Goal: Obtain resource: Download file/media

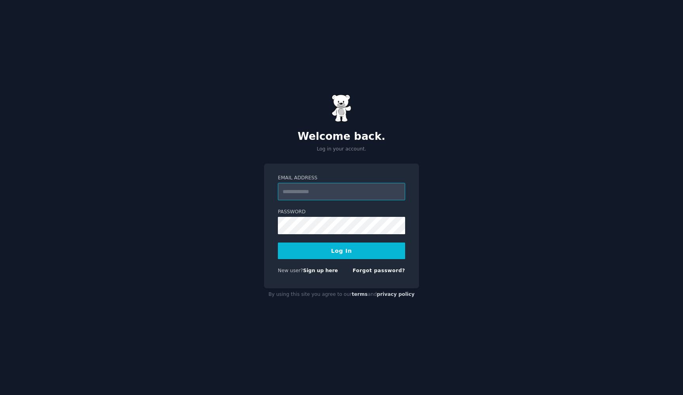
type input "**********"
click at [341, 250] on button "Log In" at bounding box center [341, 251] width 127 height 17
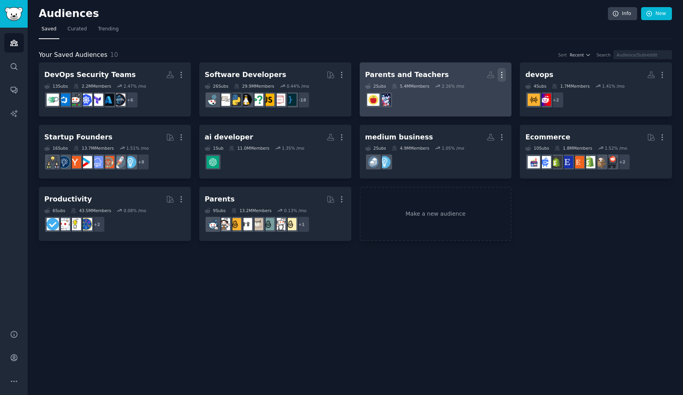
click at [504, 73] on icon "button" at bounding box center [501, 75] width 8 height 8
click at [481, 94] on p "Delete" at bounding box center [480, 91] width 18 height 8
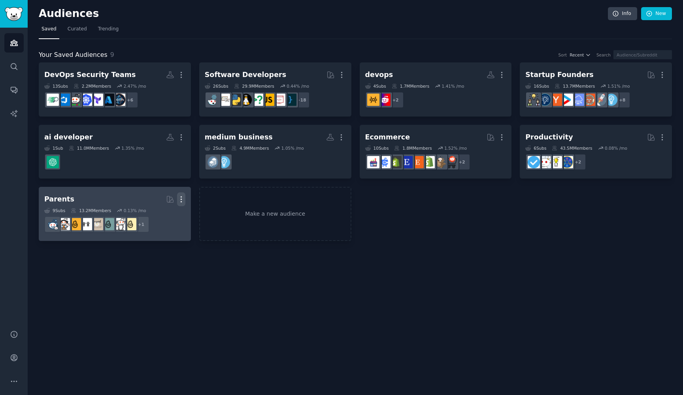
click at [180, 199] on icon "button" at bounding box center [181, 199] width 8 height 8
click at [166, 215] on p "Delete" at bounding box center [159, 216] width 18 height 8
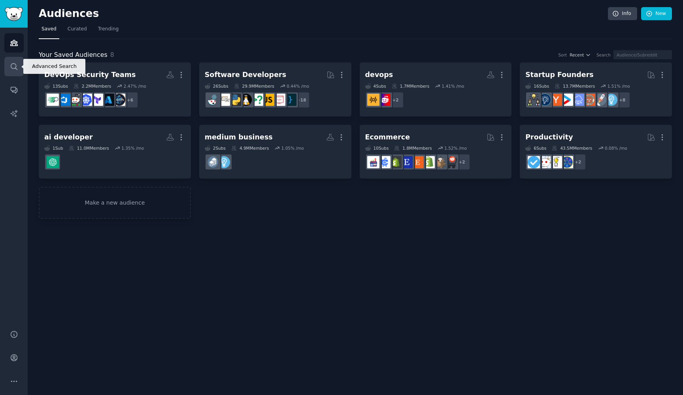
click at [13, 69] on icon "Sidebar" at bounding box center [14, 66] width 8 height 8
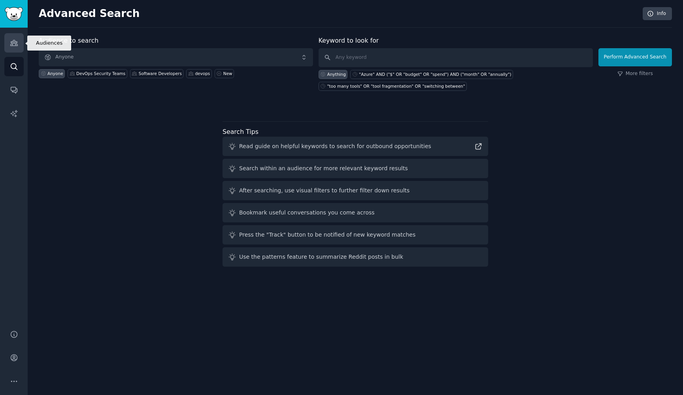
click at [15, 41] on icon "Sidebar" at bounding box center [14, 43] width 8 height 8
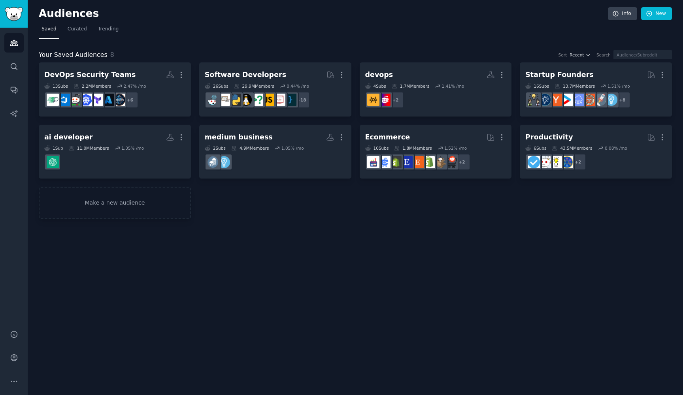
click at [377, 8] on h2 "Audiences" at bounding box center [323, 14] width 569 height 13
click at [15, 71] on link "Search" at bounding box center [13, 66] width 19 height 19
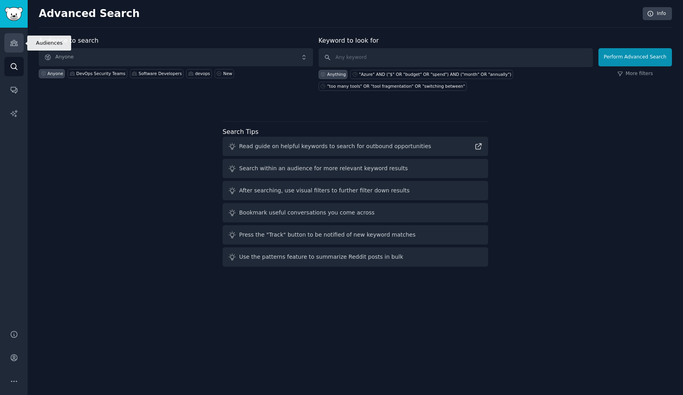
click at [19, 46] on link "Audiences" at bounding box center [13, 42] width 19 height 19
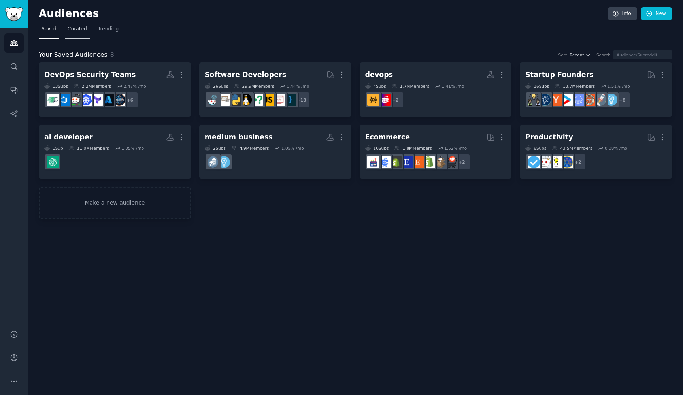
click at [77, 28] on span "Curated" at bounding box center [77, 29] width 19 height 7
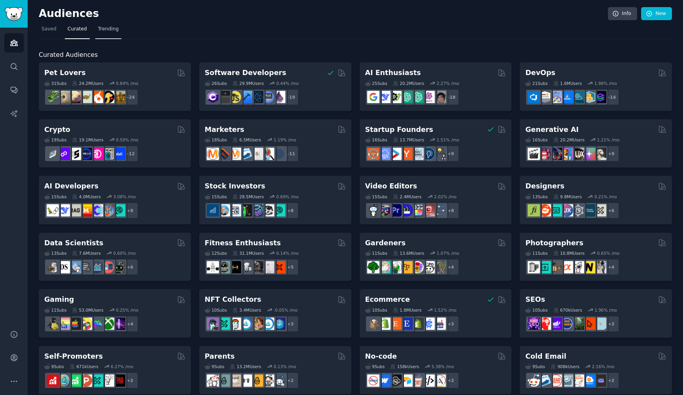
click at [105, 26] on span "Trending" at bounding box center [108, 29] width 21 height 7
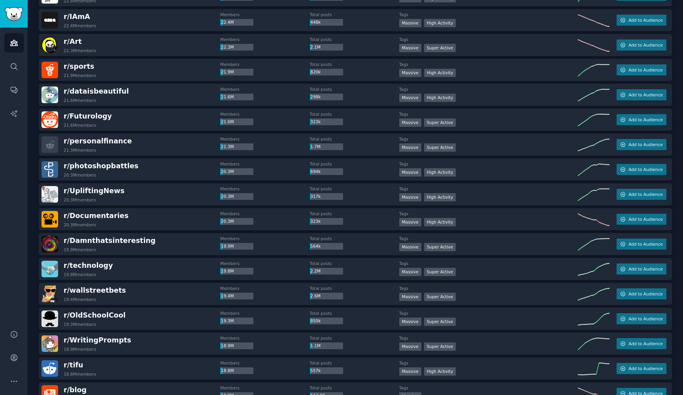
scroll to position [953, 0]
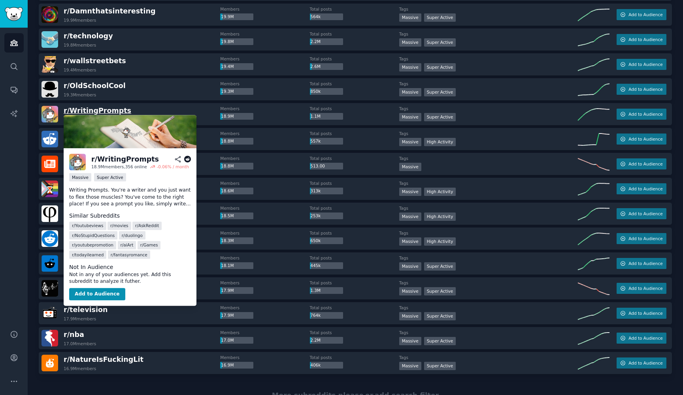
click at [105, 108] on span "r/ WritingPrompts" at bounding box center [98, 111] width 68 height 8
click at [115, 111] on span "r/ WritingPrompts" at bounding box center [98, 111] width 68 height 8
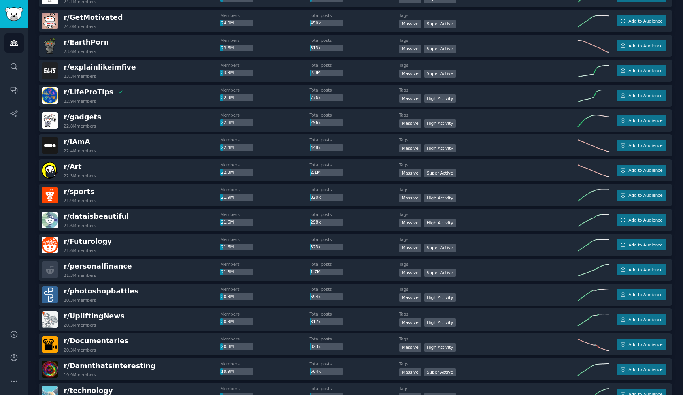
scroll to position [271, 0]
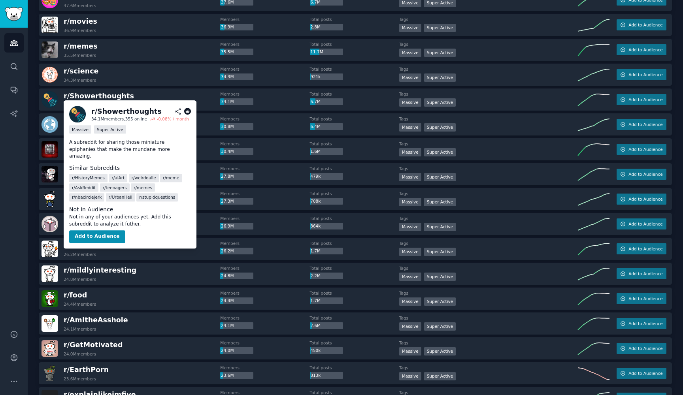
click at [95, 95] on span "r/ Showerthoughts" at bounding box center [99, 96] width 70 height 8
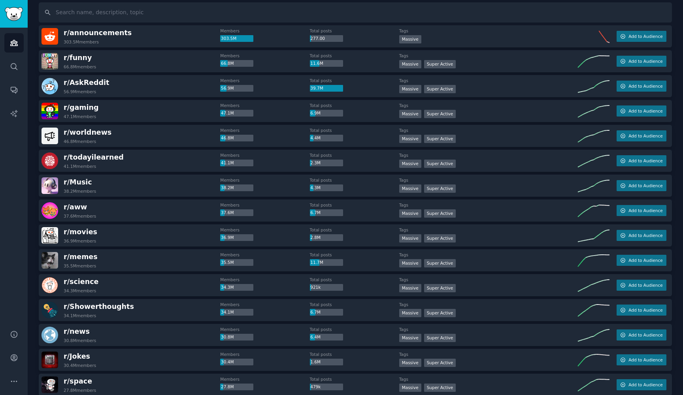
scroll to position [179, 0]
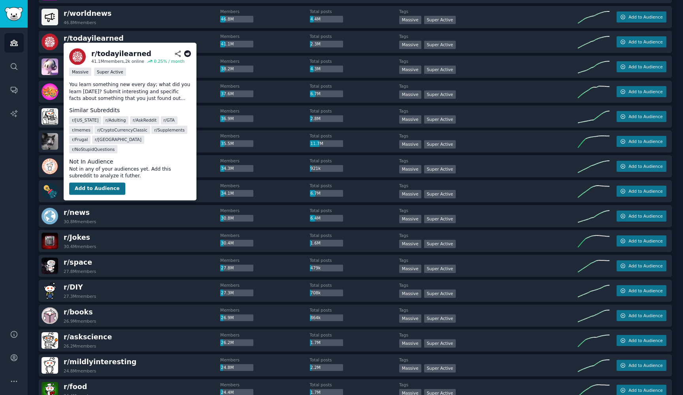
click at [111, 182] on button "Add to Audience" at bounding box center [97, 188] width 56 height 13
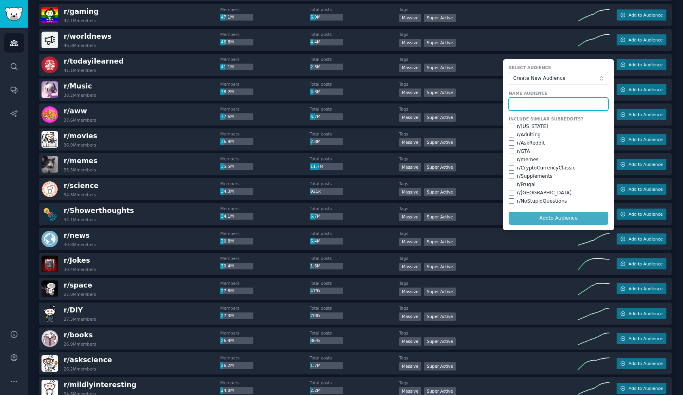
scroll to position [62, 0]
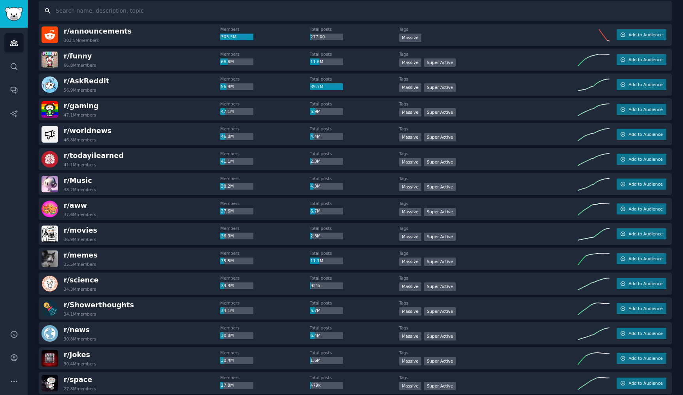
click at [524, 8] on input "text" at bounding box center [355, 11] width 633 height 20
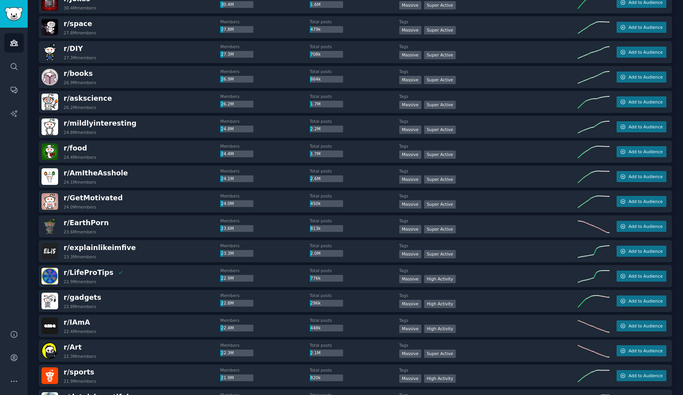
scroll to position [457, 0]
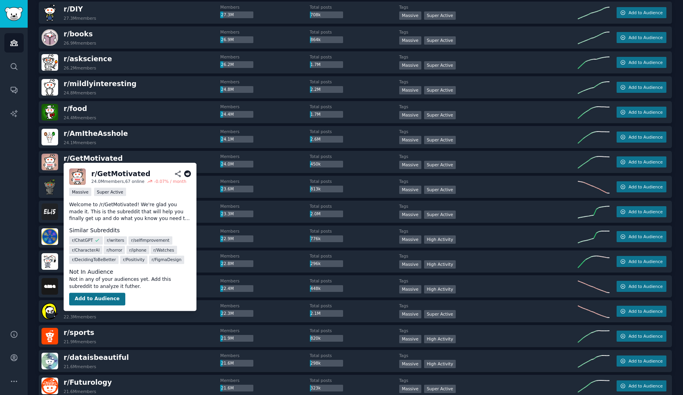
click at [103, 298] on button "Add to Audience" at bounding box center [97, 299] width 56 height 13
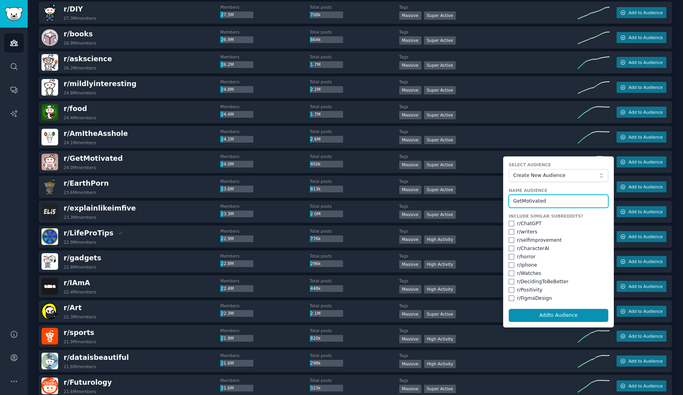
type input "GetMotivated"
click at [596, 176] on span "Create New Audience" at bounding box center [556, 175] width 87 height 7
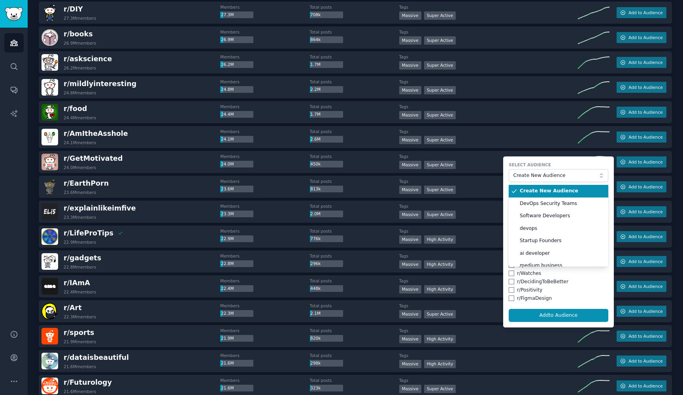
click at [585, 162] on label "Select Audience" at bounding box center [558, 165] width 100 height 6
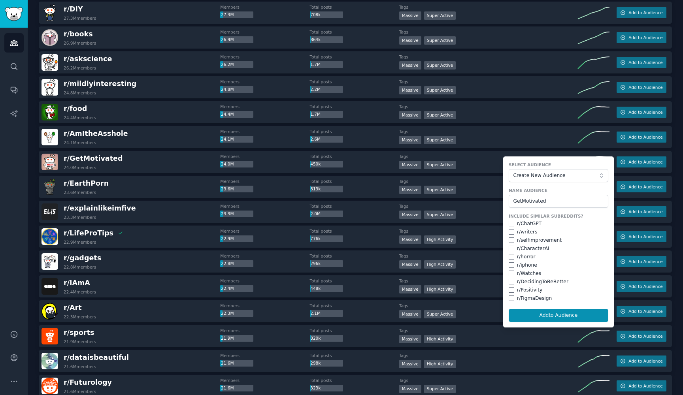
click at [510, 279] on input "checkbox" at bounding box center [511, 282] width 6 height 6
checkbox input "true"
click at [510, 287] on input "checkbox" at bounding box center [511, 290] width 6 height 6
checkbox input "true"
click at [510, 295] on input "checkbox" at bounding box center [511, 298] width 6 height 6
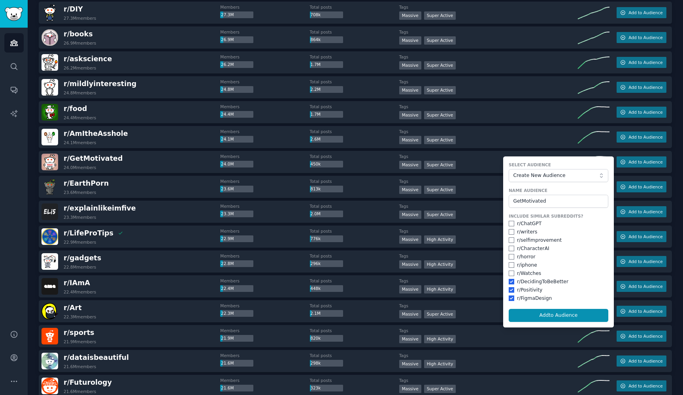
checkbox input "true"
click at [509, 239] on input "checkbox" at bounding box center [511, 240] width 6 height 6
checkbox input "true"
click at [509, 229] on input "checkbox" at bounding box center [511, 232] width 6 height 6
checkbox input "true"
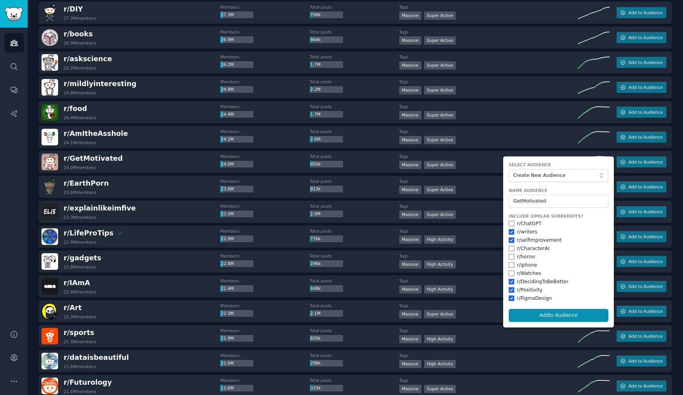
click at [508, 221] on input "checkbox" at bounding box center [511, 224] width 6 height 6
click at [549, 315] on button "Add to Audience" at bounding box center [558, 315] width 100 height 13
checkbox input "false"
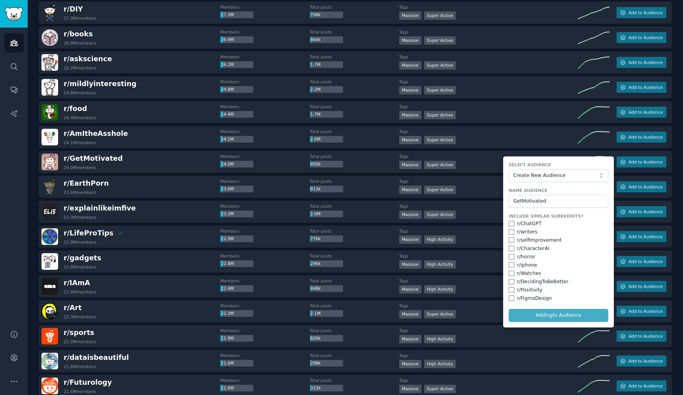
checkbox input "false"
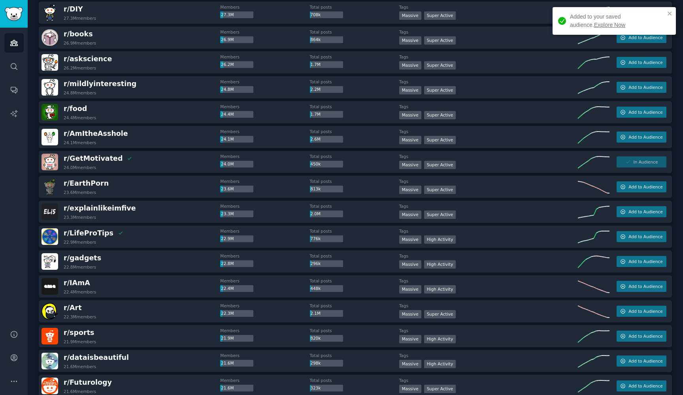
click at [594, 24] on link "Explore Now" at bounding box center [609, 25] width 31 height 6
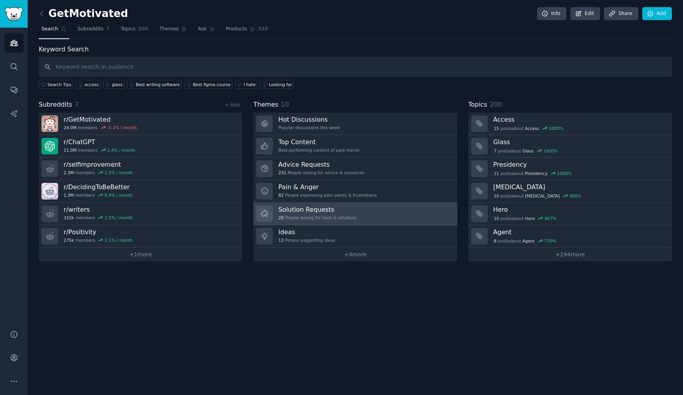
click at [387, 211] on link "Solution Requests 28 People asking for tools & solutions" at bounding box center [354, 214] width 203 height 23
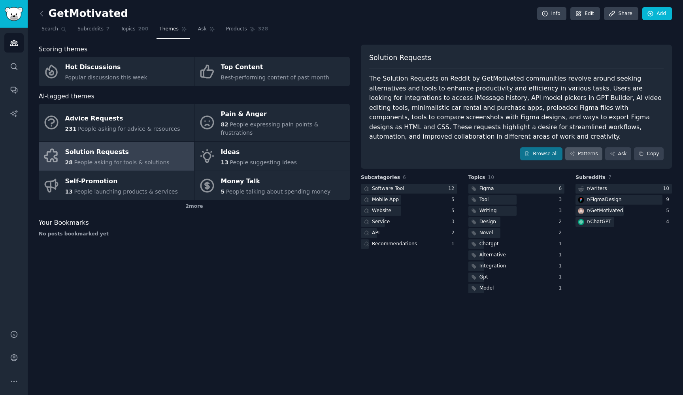
click at [596, 147] on link "Patterns" at bounding box center [583, 153] width 37 height 13
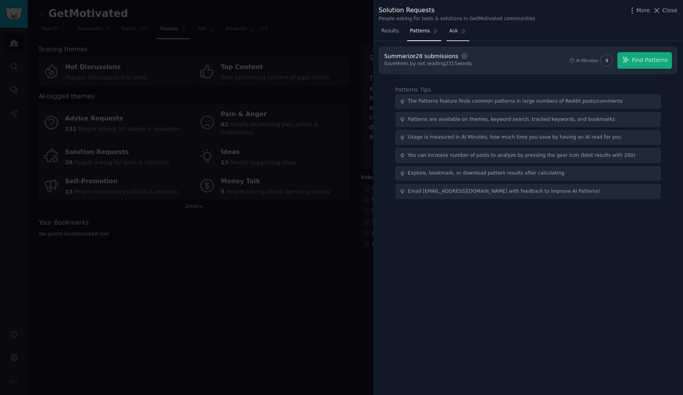
click at [457, 31] on link "Ask" at bounding box center [457, 33] width 23 height 16
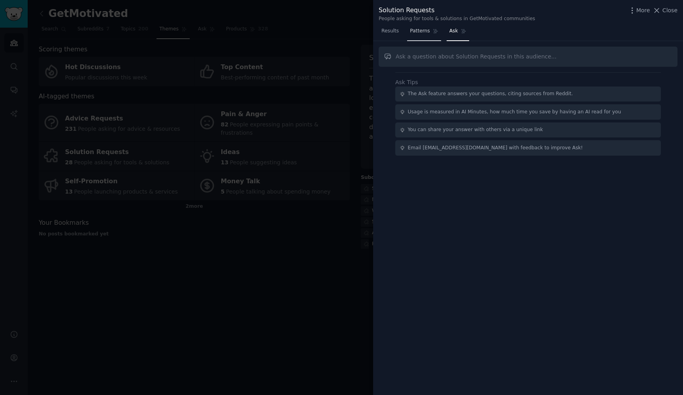
click at [421, 28] on span "Patterns" at bounding box center [420, 31] width 20 height 7
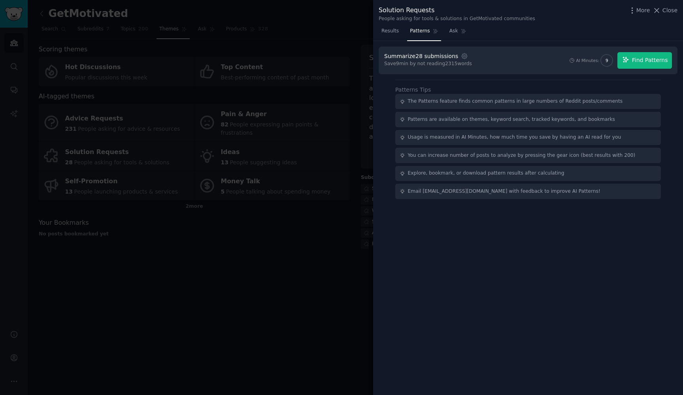
click at [652, 59] on span "Find Patterns" at bounding box center [650, 60] width 36 height 8
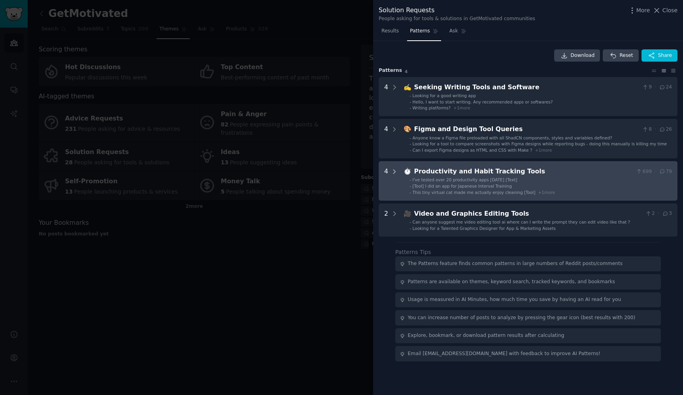
click at [392, 169] on icon at bounding box center [394, 171] width 7 height 7
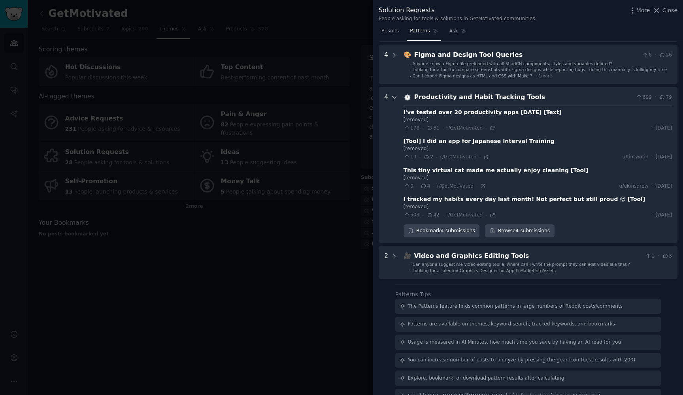
scroll to position [87, 0]
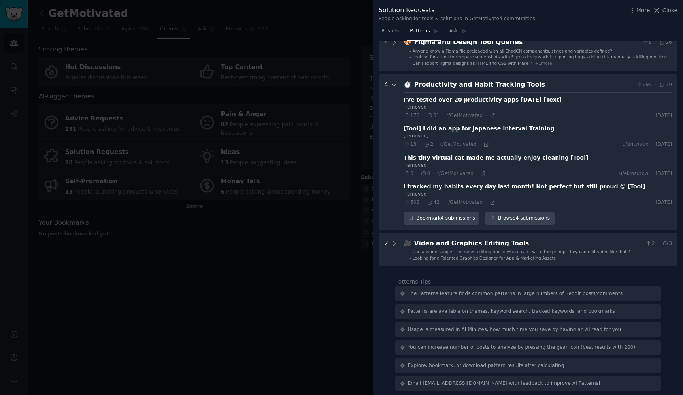
click at [395, 82] on icon at bounding box center [394, 84] width 7 height 7
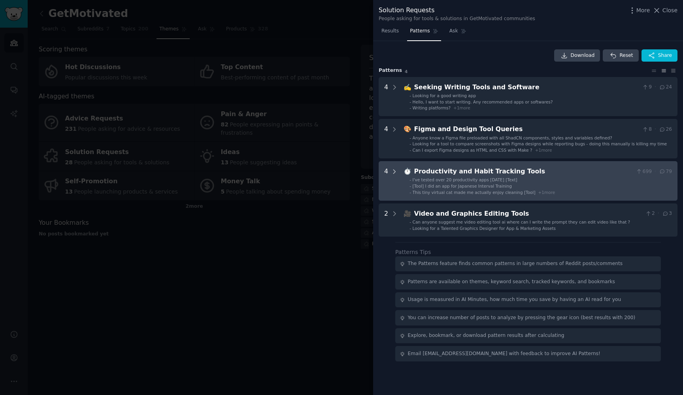
scroll to position [0, 0]
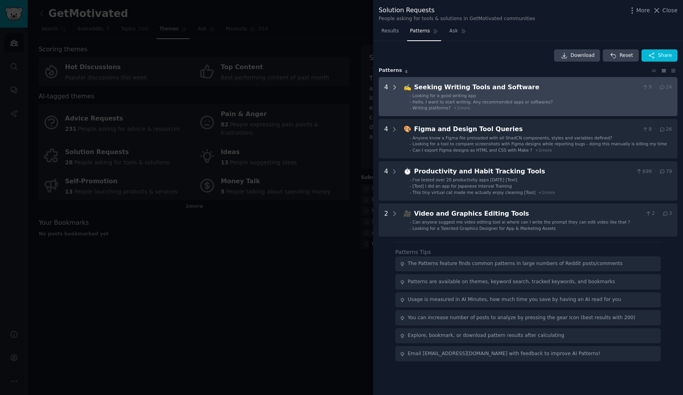
click at [395, 84] on icon at bounding box center [394, 87] width 7 height 7
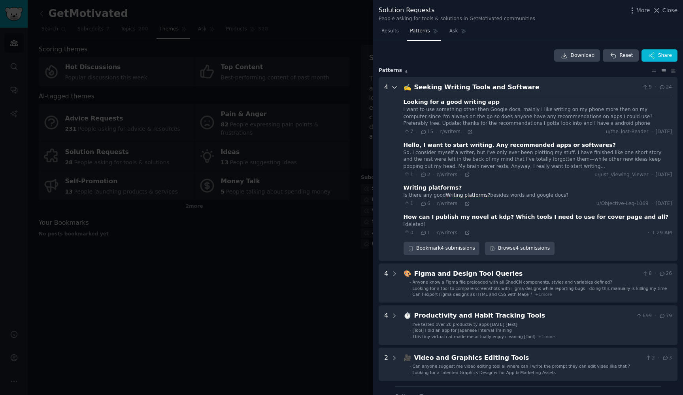
click at [396, 87] on icon at bounding box center [394, 88] width 4 height 2
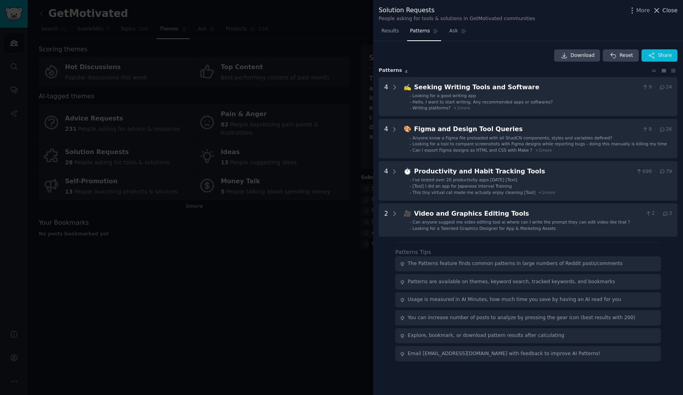
click at [668, 10] on span "Close" at bounding box center [669, 10] width 15 height 8
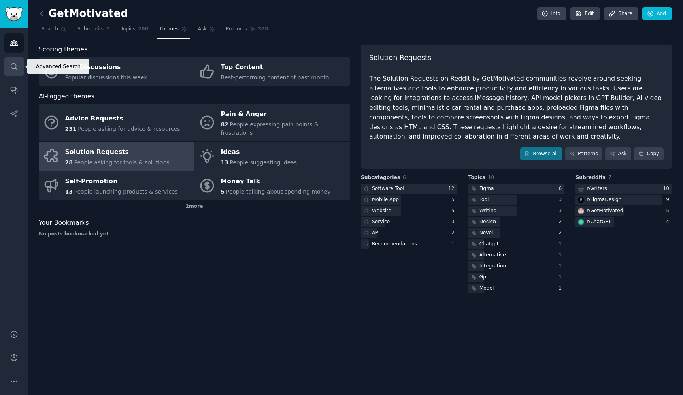
click at [7, 69] on link "Search" at bounding box center [13, 66] width 19 height 19
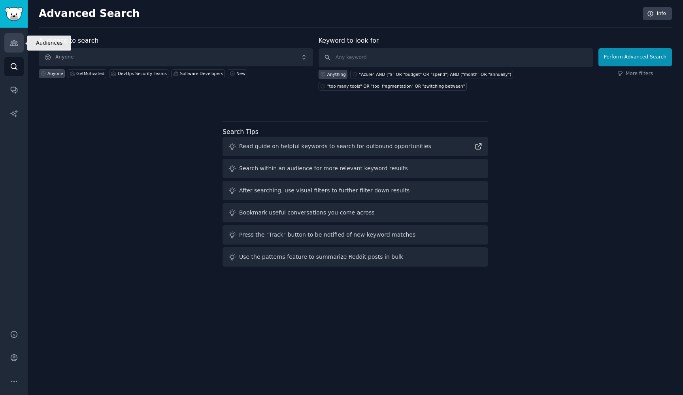
click at [23, 42] on link "Audiences" at bounding box center [13, 42] width 19 height 19
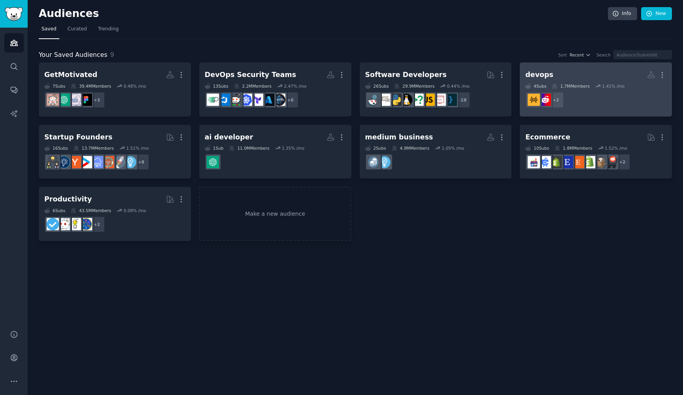
click at [589, 79] on h2 "devops More" at bounding box center [595, 75] width 141 height 14
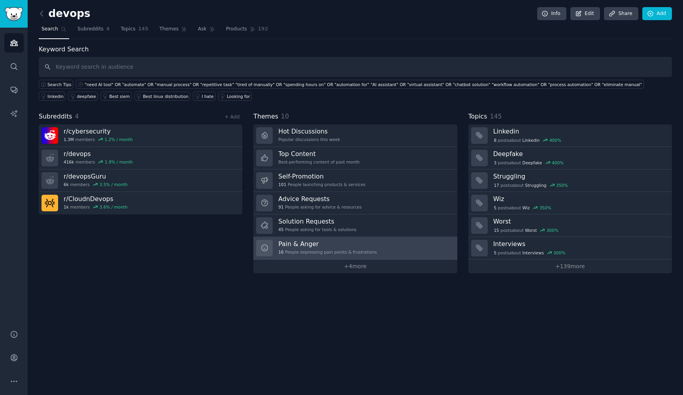
click at [380, 254] on link "Pain & Anger 16 People expressing pain points & frustrations" at bounding box center [354, 248] width 203 height 23
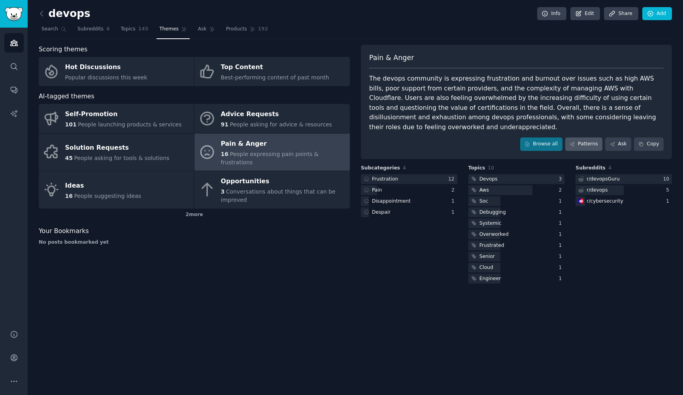
click at [591, 143] on link "Patterns" at bounding box center [583, 143] width 37 height 13
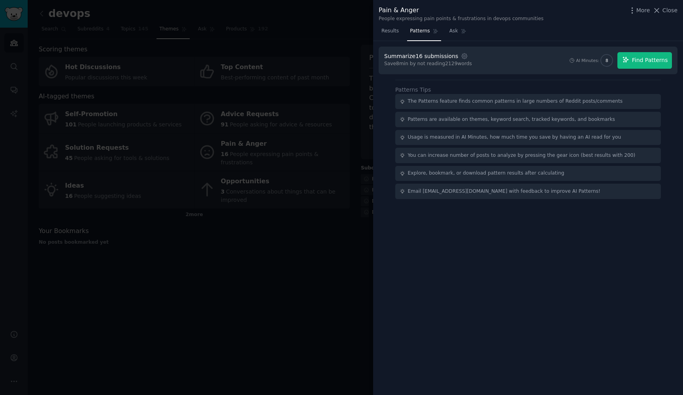
click at [666, 64] on button "Find Patterns" at bounding box center [644, 60] width 55 height 17
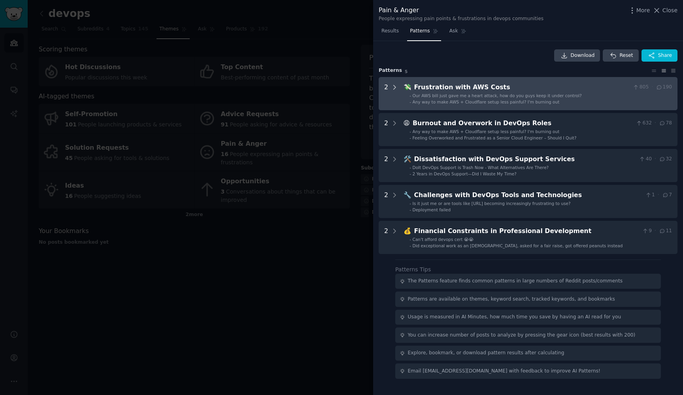
click at [391, 87] on icon at bounding box center [394, 87] width 7 height 7
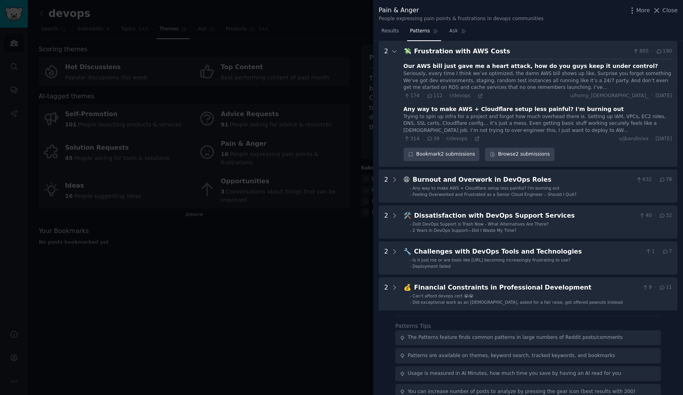
scroll to position [49, 0]
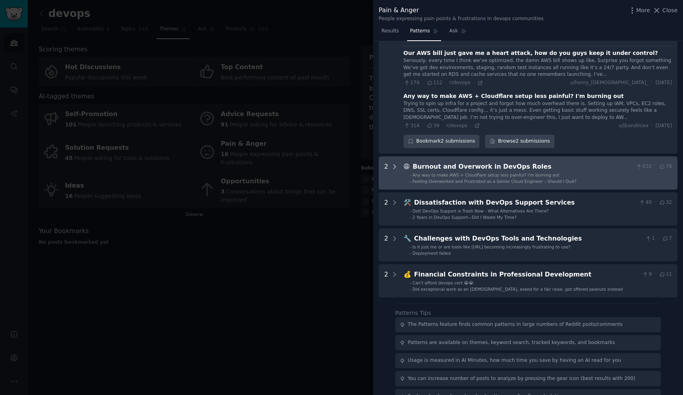
click at [391, 165] on icon at bounding box center [394, 166] width 7 height 7
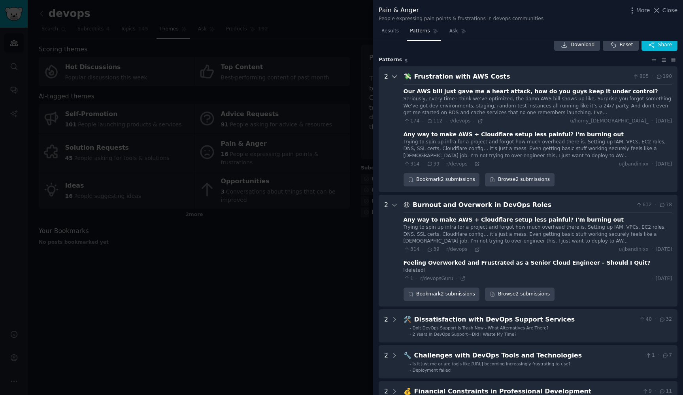
scroll to position [99, 0]
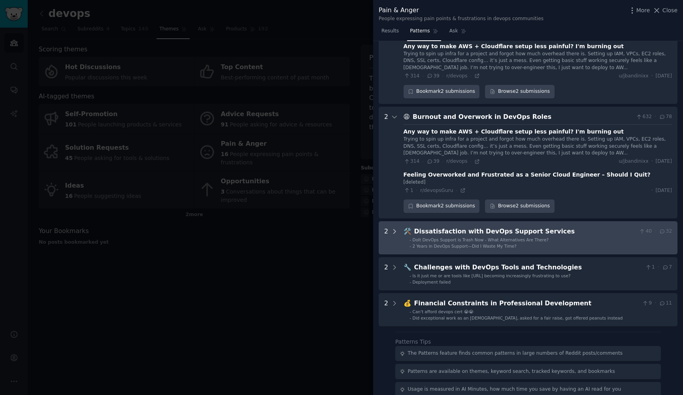
click at [391, 228] on icon at bounding box center [394, 231] width 7 height 7
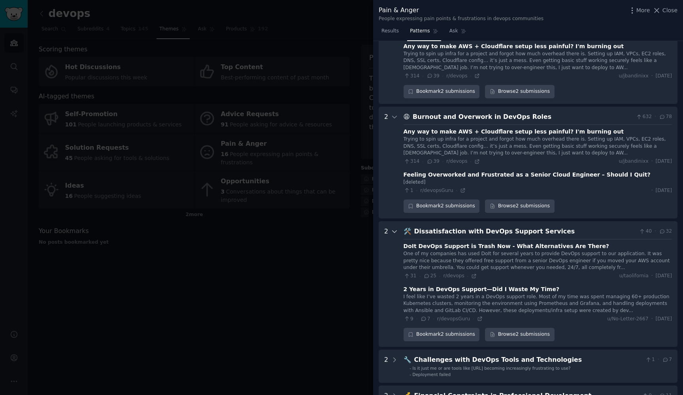
scroll to position [248, 0]
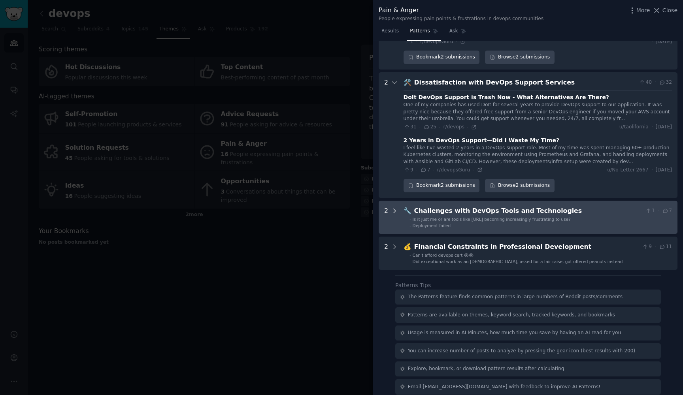
click at [391, 207] on icon at bounding box center [394, 210] width 7 height 7
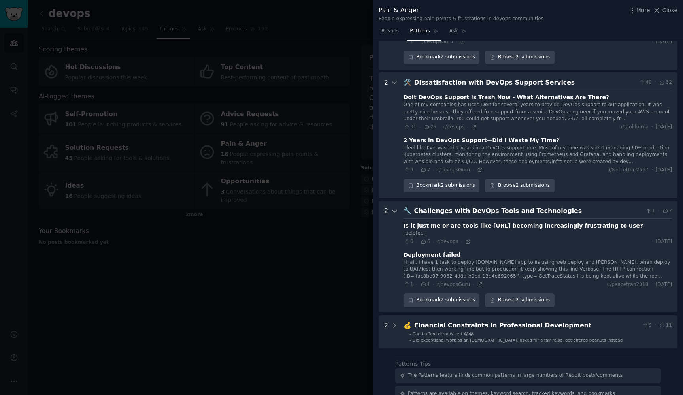
scroll to position [325, 0]
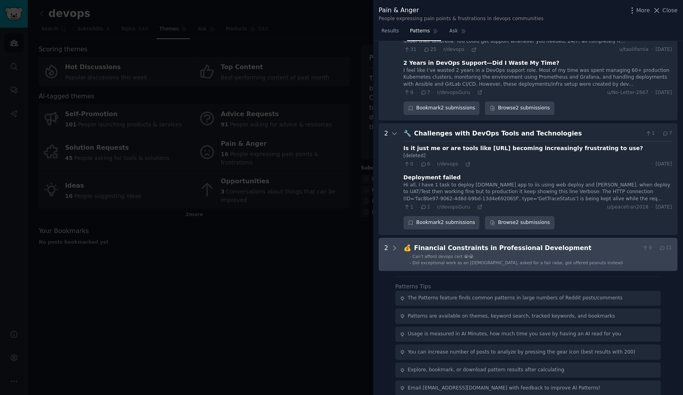
click at [390, 243] on div "2" at bounding box center [391, 254] width 14 height 22
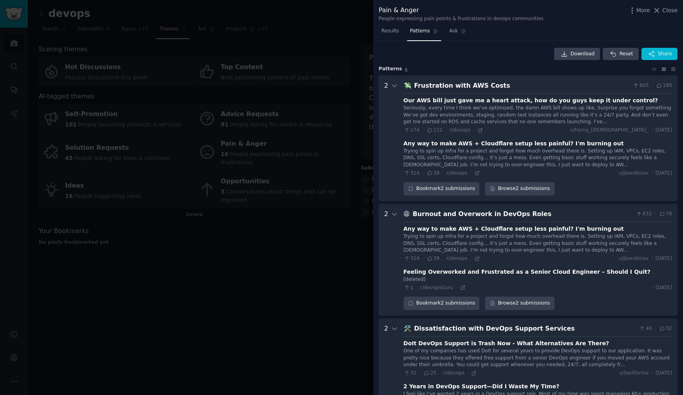
scroll to position [9, 0]
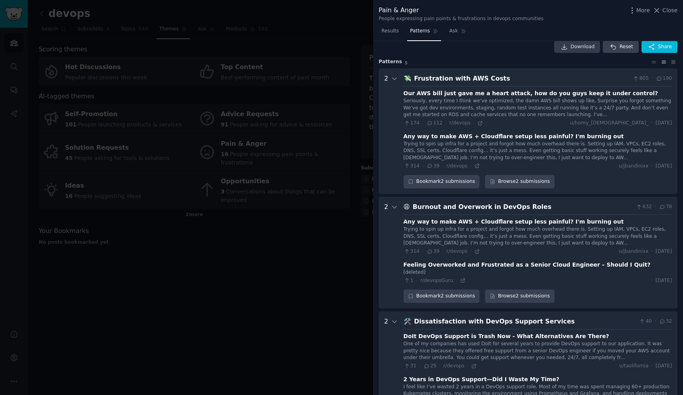
click at [583, 47] on span "Download" at bounding box center [582, 46] width 24 height 7
click at [392, 32] on span "Results" at bounding box center [389, 31] width 17 height 7
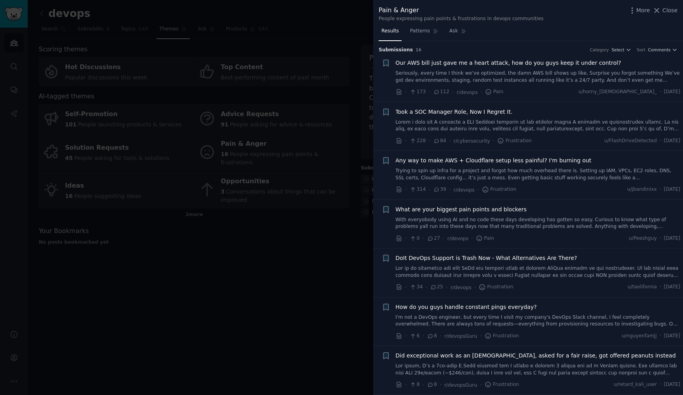
click at [480, 206] on span "What are your biggest pain points and blockers" at bounding box center [460, 209] width 131 height 8
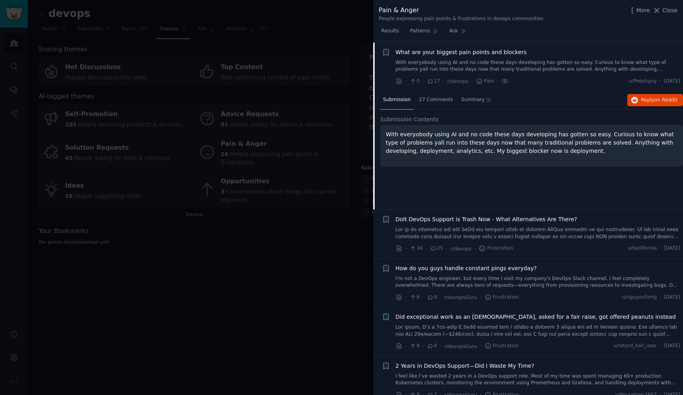
scroll to position [158, 0]
click at [434, 96] on span "27 Comments" at bounding box center [436, 99] width 34 height 7
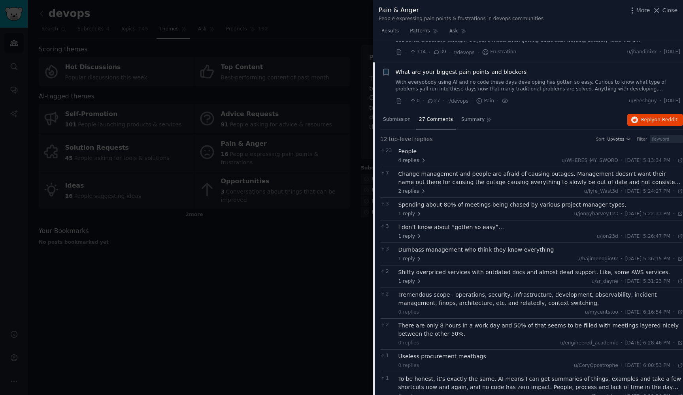
scroll to position [0, 0]
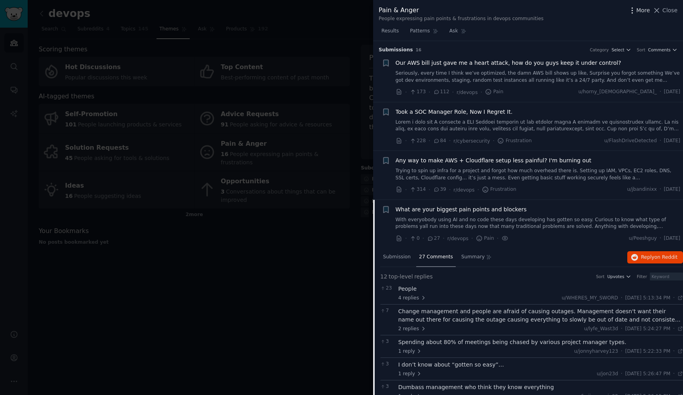
click at [635, 9] on icon "button" at bounding box center [632, 10] width 8 height 8
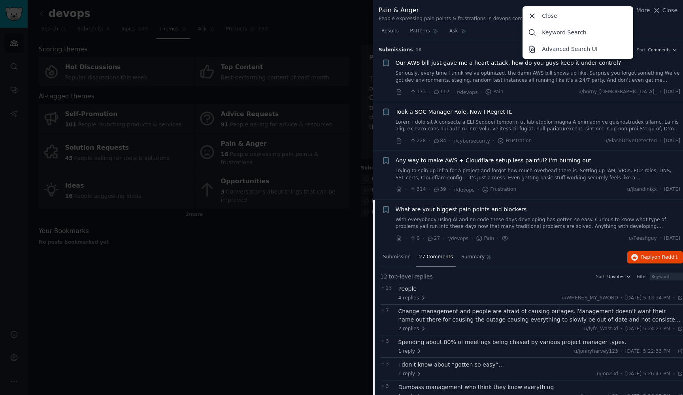
click at [652, 24] on div "Pain & Anger People expressing pain points & frustrations in devops communities…" at bounding box center [528, 12] width 310 height 25
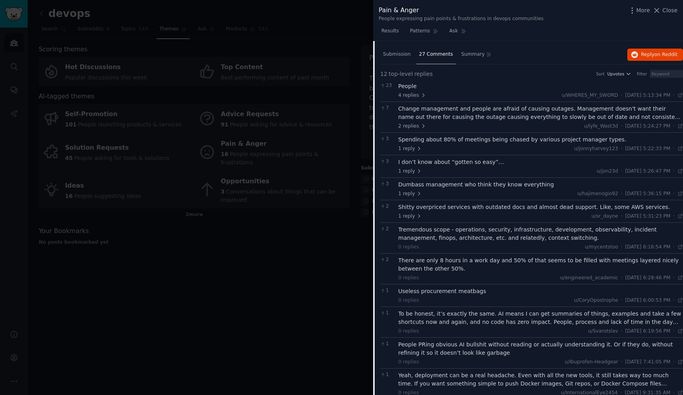
scroll to position [165, 0]
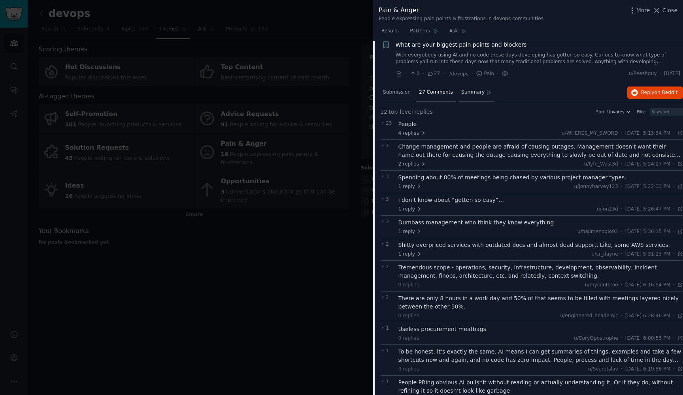
click at [479, 92] on span "Summary" at bounding box center [472, 92] width 23 height 7
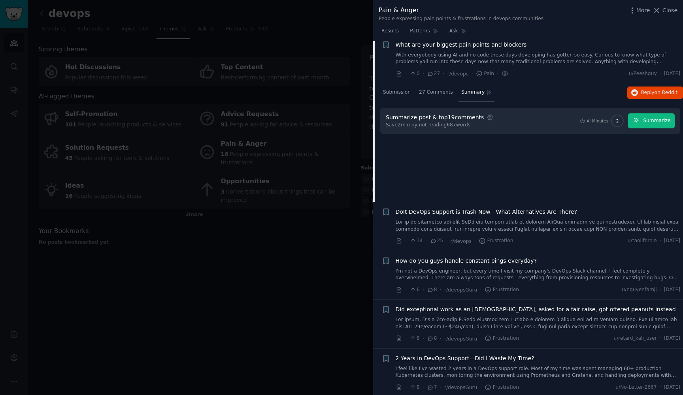
click at [661, 118] on span "Summarize" at bounding box center [656, 120] width 27 height 7
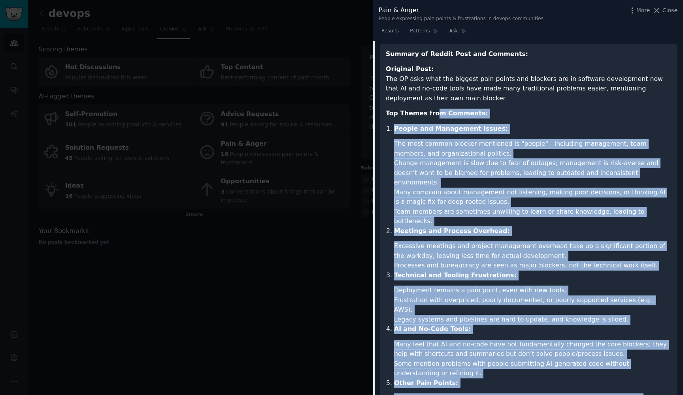
scroll to position [133, 0]
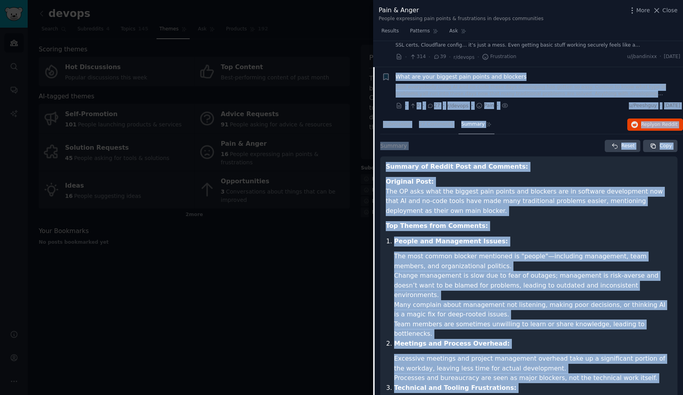
drag, startPoint x: 440, startPoint y: 276, endPoint x: 389, endPoint y: 80, distance: 202.1
click at [389, 80] on div "+ What are your biggest pain points and blockers With everyobody using AI and n…" at bounding box center [528, 340] width 310 height 546
copy div "What are your biggest pain points and blockers With everyobody using AI and no …"
click at [560, 122] on div "Submission 27 Comments Summary Reply on Reddit" at bounding box center [531, 124] width 303 height 19
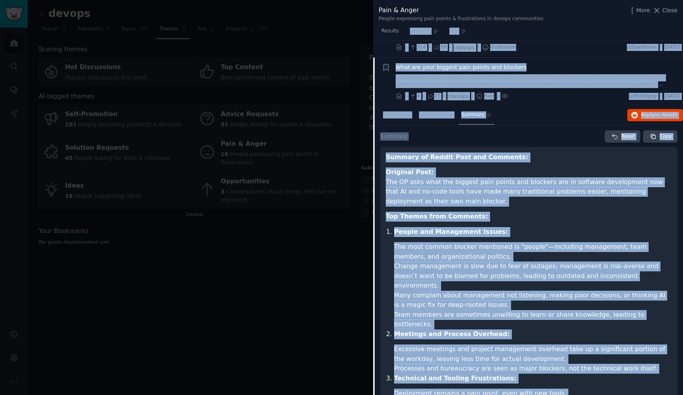
scroll to position [137, 0]
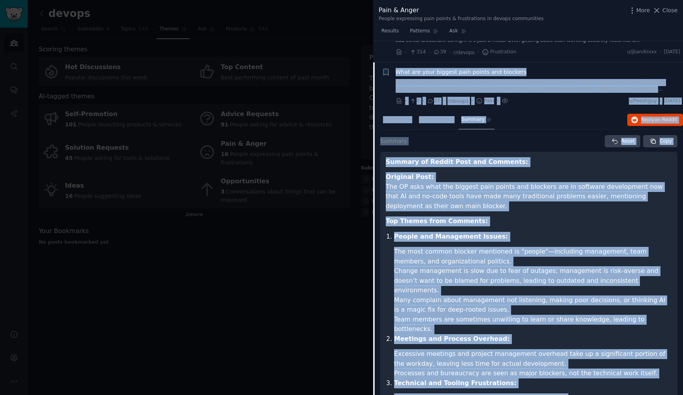
drag, startPoint x: 447, startPoint y: 284, endPoint x: 375, endPoint y: 74, distance: 222.0
click at [375, 74] on div "Bookmark this conversation + What are your biggest pain points and blockers Wit…" at bounding box center [528, 335] width 310 height 546
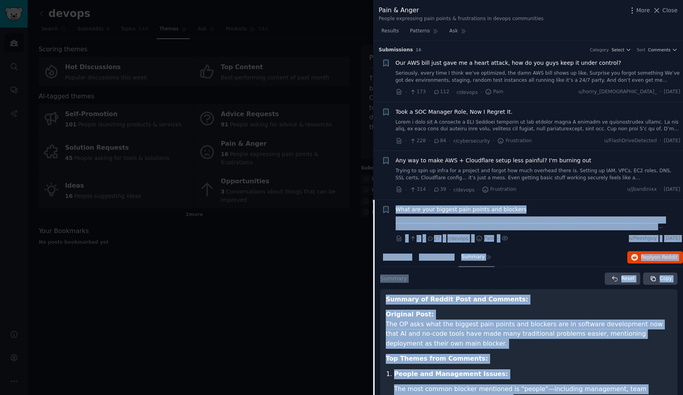
click at [493, 160] on span "Any way to make AWS + Cloudflare setup less painful? I'm burning out" at bounding box center [493, 160] width 196 height 8
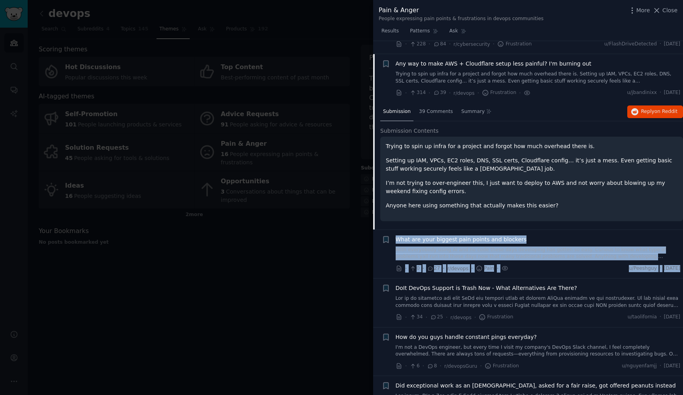
scroll to position [19, 0]
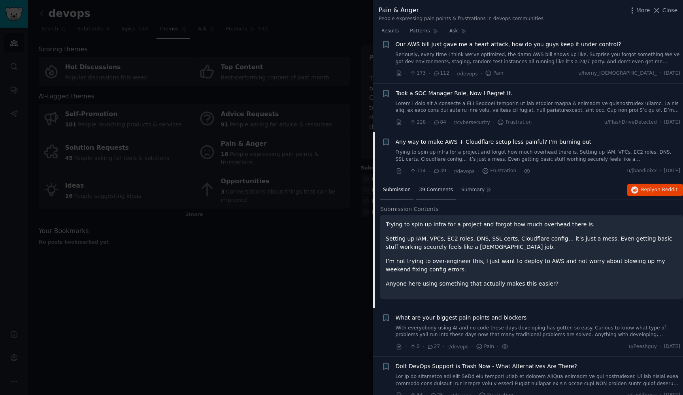
click at [434, 186] on span "39 Comments" at bounding box center [436, 189] width 34 height 7
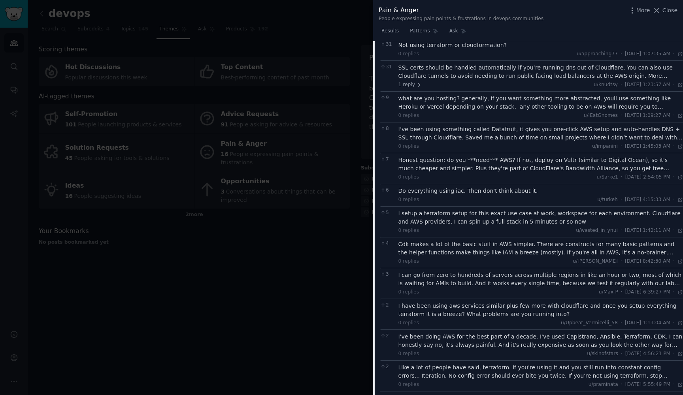
scroll to position [0, 0]
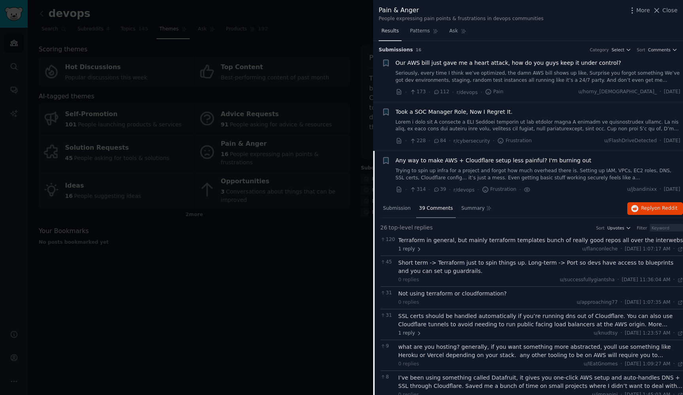
click at [384, 29] on span "Results" at bounding box center [389, 31] width 17 height 7
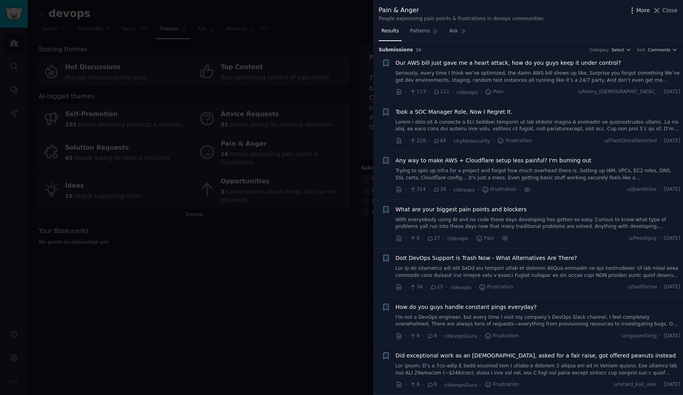
click at [632, 12] on icon "button" at bounding box center [632, 10] width 8 height 8
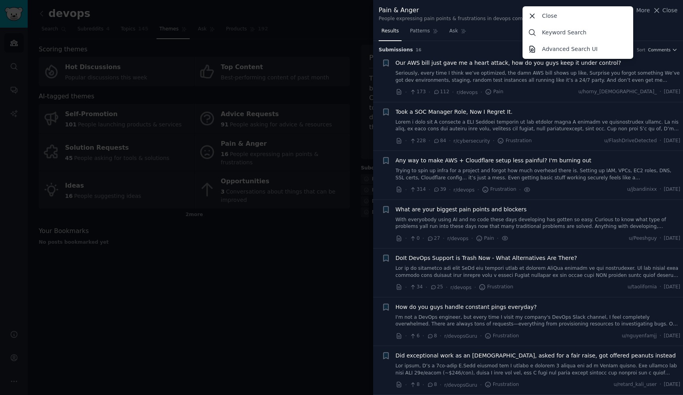
click at [656, 24] on div "Pain & Anger People expressing pain points & frustrations in devops communities…" at bounding box center [528, 12] width 310 height 25
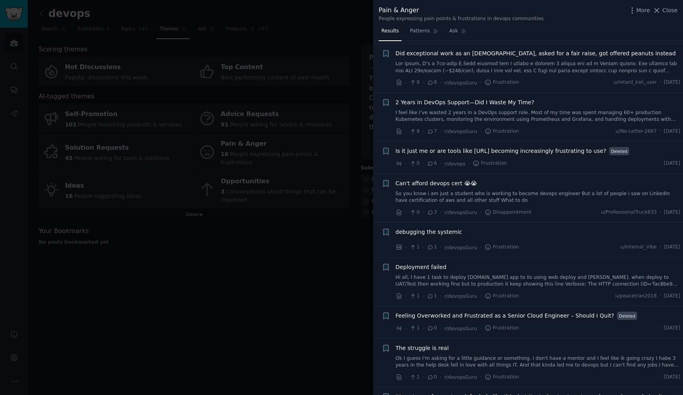
scroll to position [372, 0]
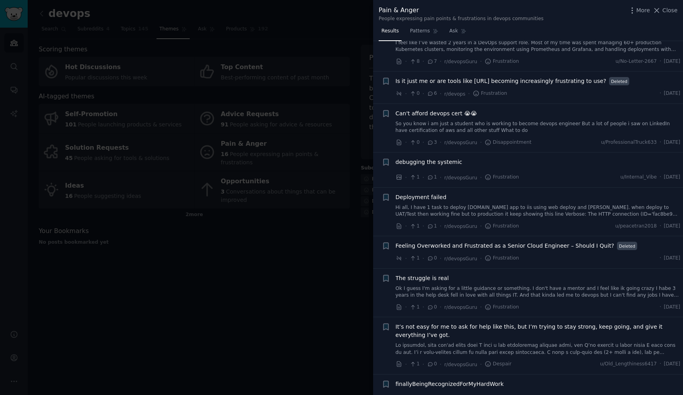
click at [457, 158] on span "debugging the systemic" at bounding box center [428, 162] width 67 height 8
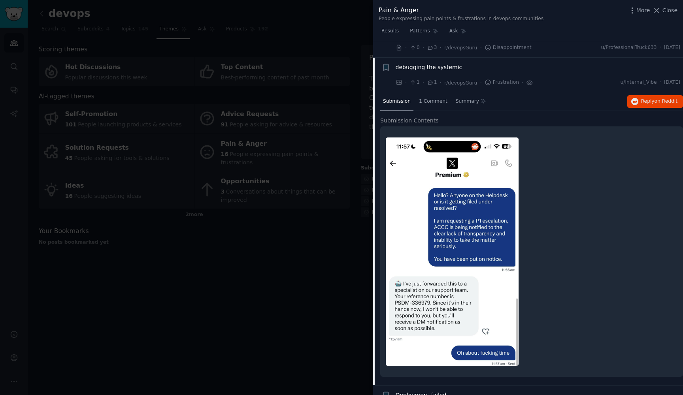
scroll to position [480, 0]
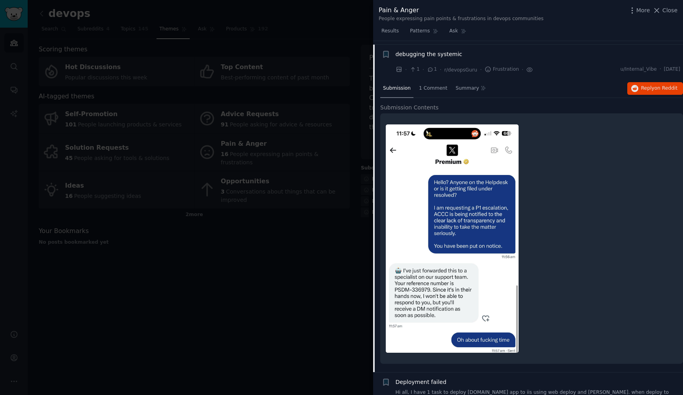
click at [438, 54] on div "debugging the systemic" at bounding box center [537, 55] width 285 height 11
click at [441, 51] on span "debugging the systemic" at bounding box center [428, 54] width 67 height 8
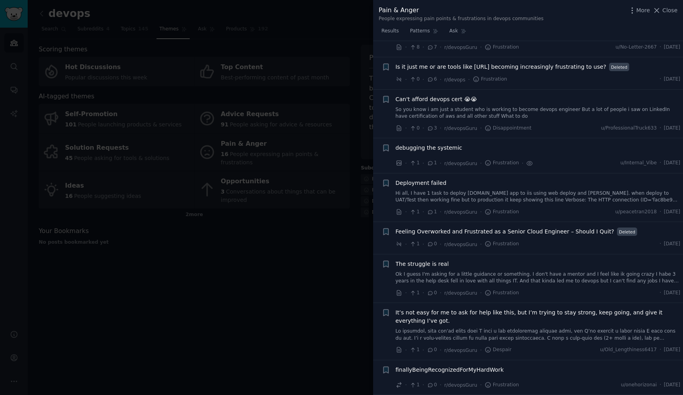
scroll to position [381, 0]
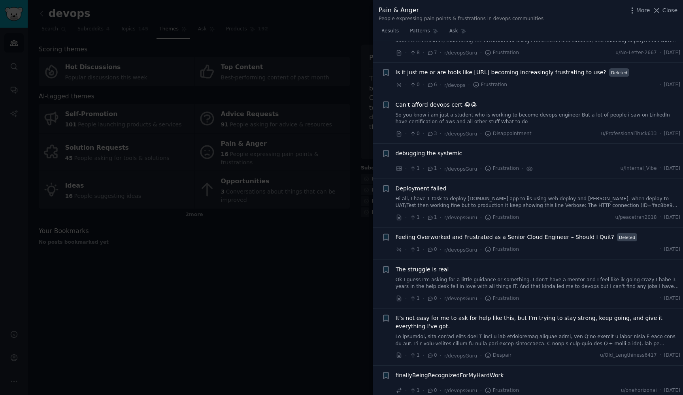
click at [437, 233] on span "Feeling Overworked and Frustrated as a Senior Cloud Engineer – Should I Quit?" at bounding box center [504, 237] width 218 height 8
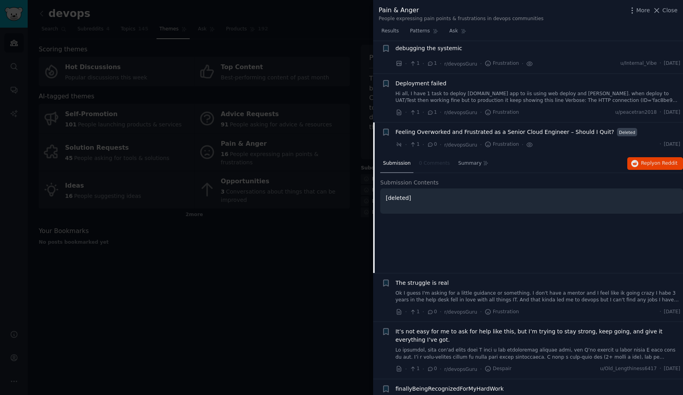
scroll to position [499, 0]
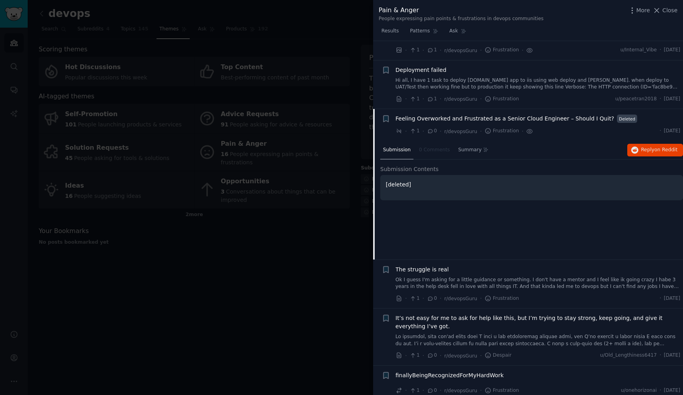
click at [424, 115] on span "Feeling Overworked and Frustrated as a Senior Cloud Engineer – Should I Quit?" at bounding box center [504, 119] width 218 height 8
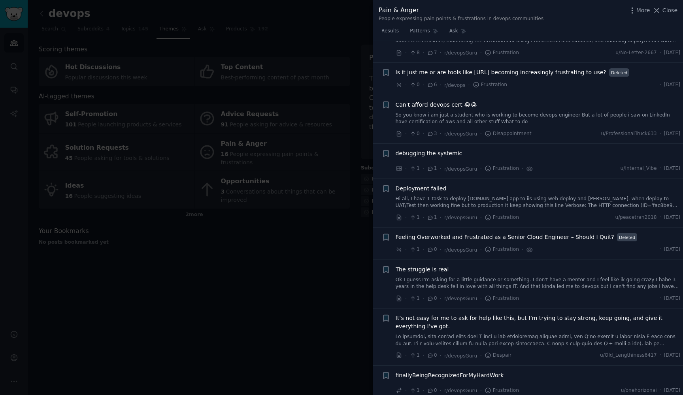
click at [425, 265] on span "The struggle is real" at bounding box center [421, 269] width 53 height 8
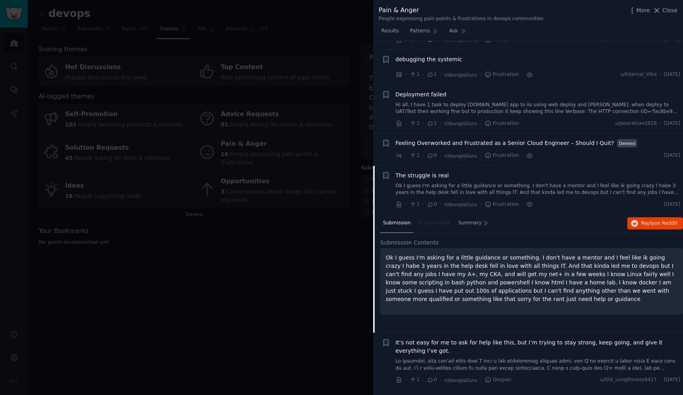
scroll to position [499, 0]
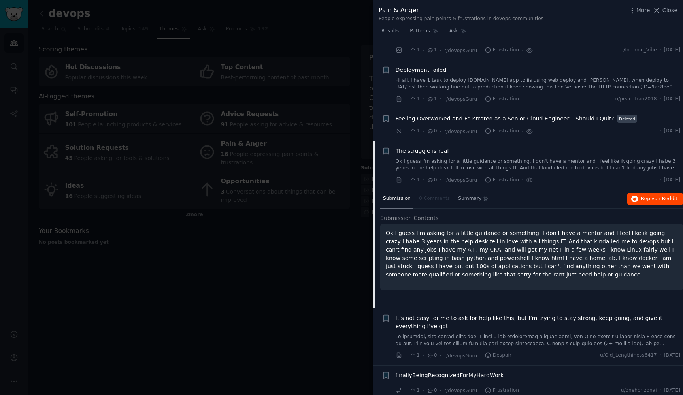
click at [652, 196] on span "Reply on Reddit" at bounding box center [659, 199] width 36 height 7
click at [671, 11] on span "Close" at bounding box center [669, 10] width 15 height 8
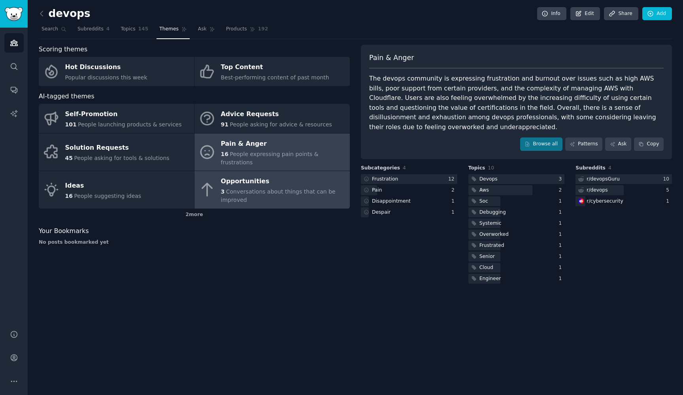
click at [273, 188] on span "Conversations about things that can be improved" at bounding box center [278, 195] width 115 height 15
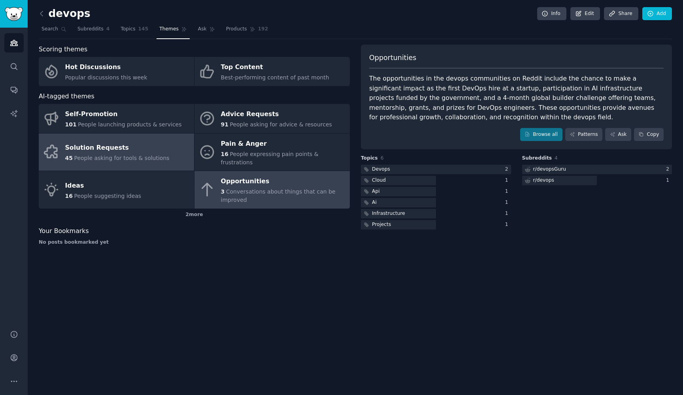
click at [150, 136] on link "Solution Requests 45 People asking for tools & solutions" at bounding box center [116, 153] width 155 height 38
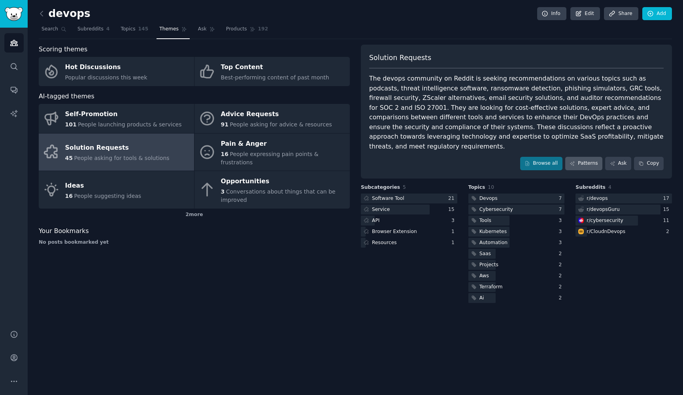
click at [592, 157] on link "Patterns" at bounding box center [583, 163] width 37 height 13
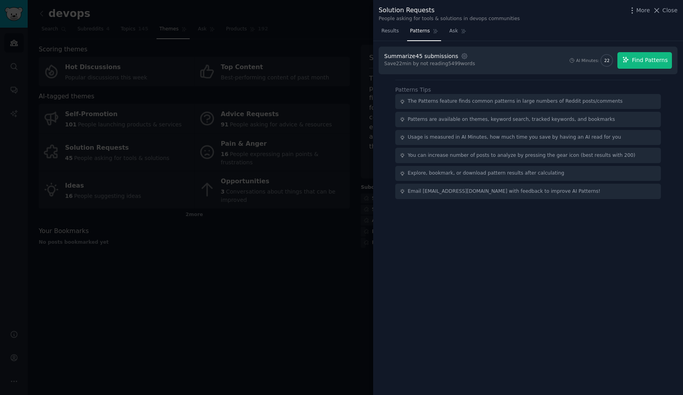
click at [657, 55] on button "Find Patterns" at bounding box center [644, 60] width 55 height 17
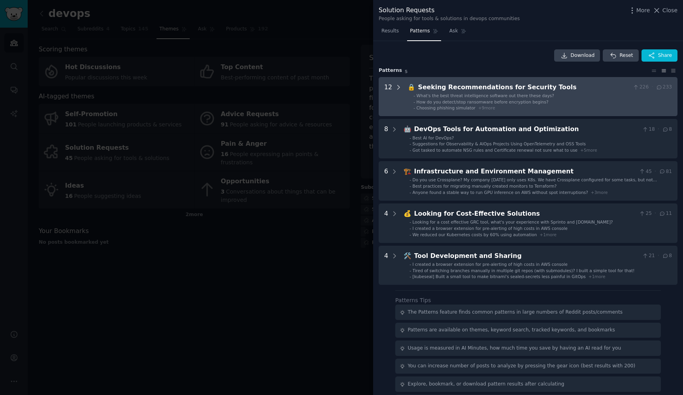
click at [397, 87] on icon at bounding box center [398, 87] width 2 height 4
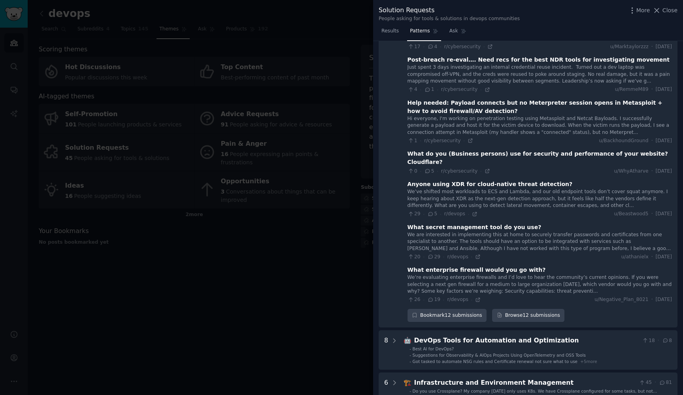
scroll to position [500, 0]
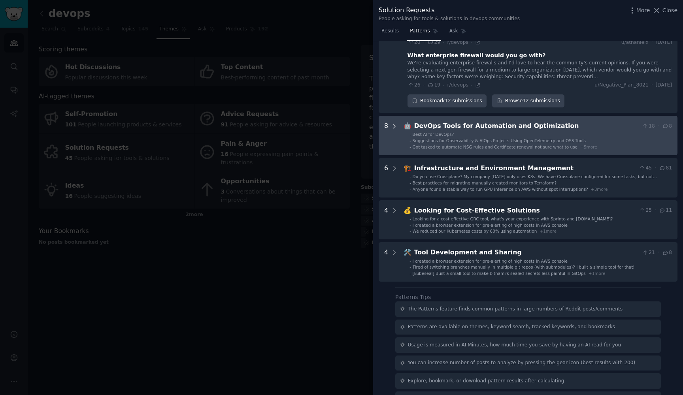
click at [394, 123] on icon at bounding box center [394, 126] width 7 height 7
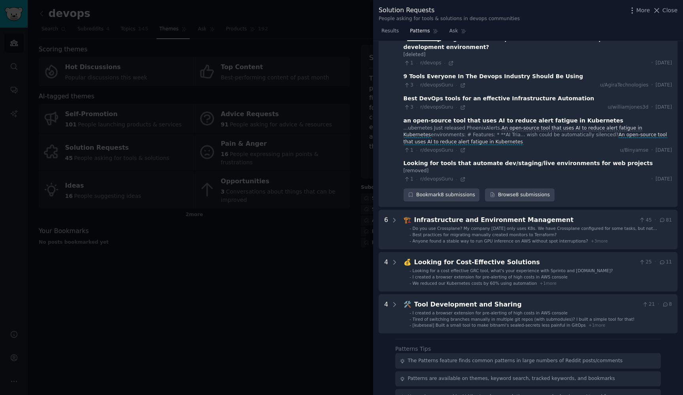
scroll to position [756, 0]
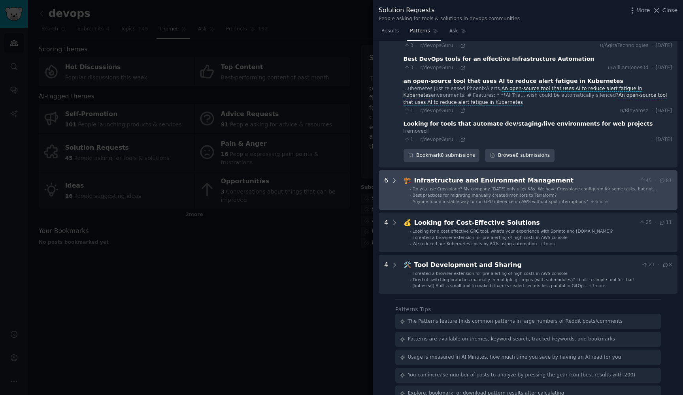
click at [392, 177] on icon at bounding box center [394, 180] width 7 height 7
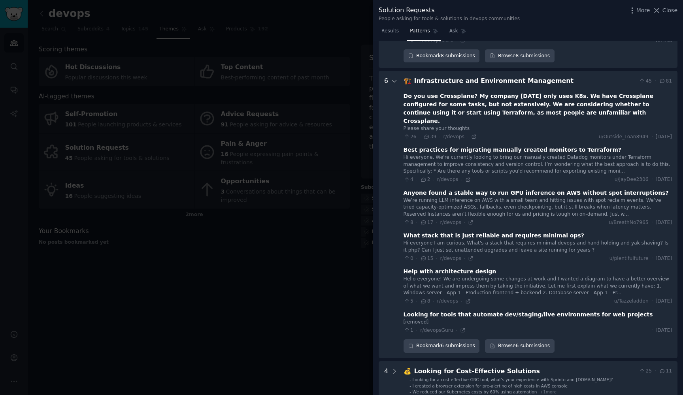
scroll to position [992, 0]
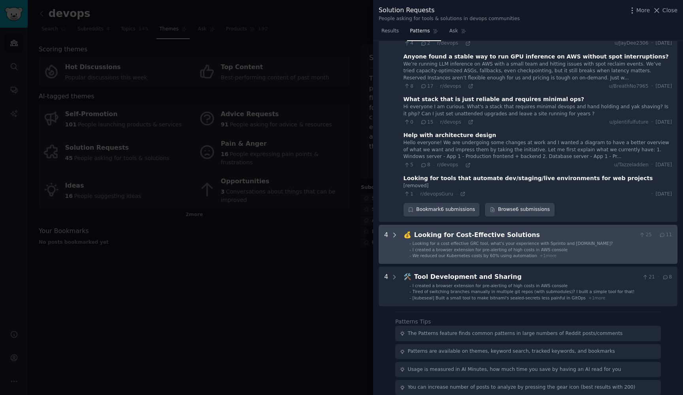
click at [391, 231] on icon at bounding box center [394, 234] width 7 height 7
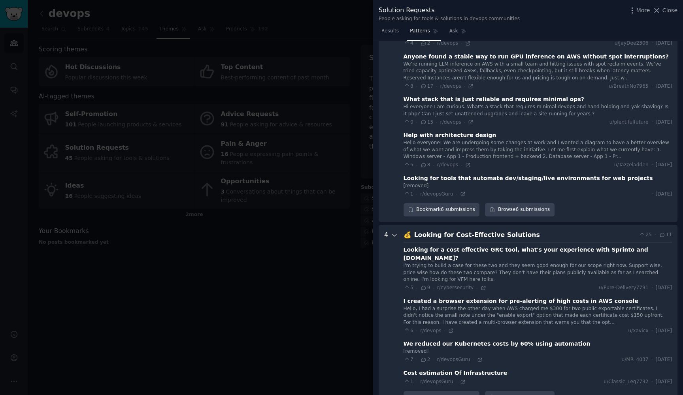
scroll to position [1127, 0]
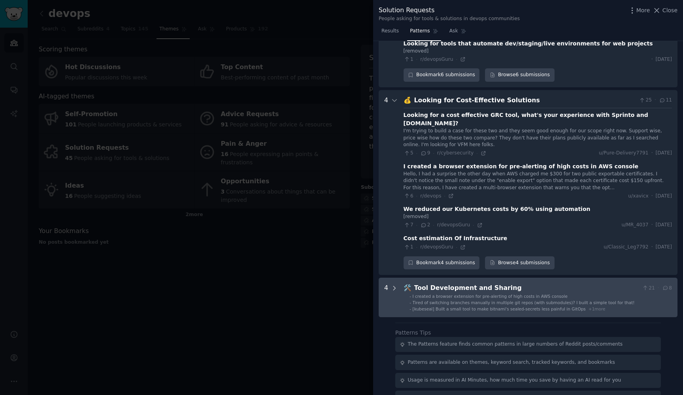
click at [395, 285] on icon at bounding box center [394, 288] width 7 height 7
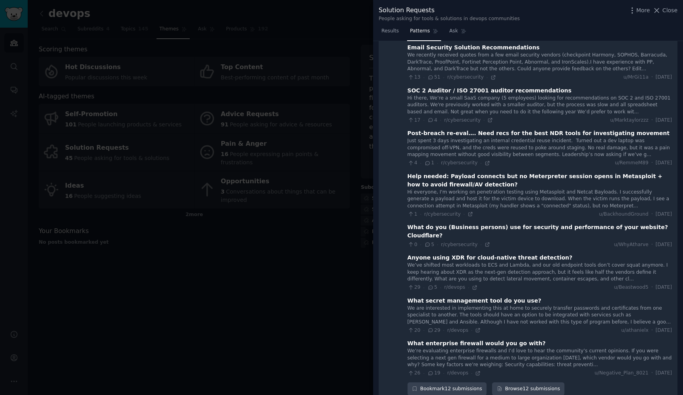
scroll to position [0, 0]
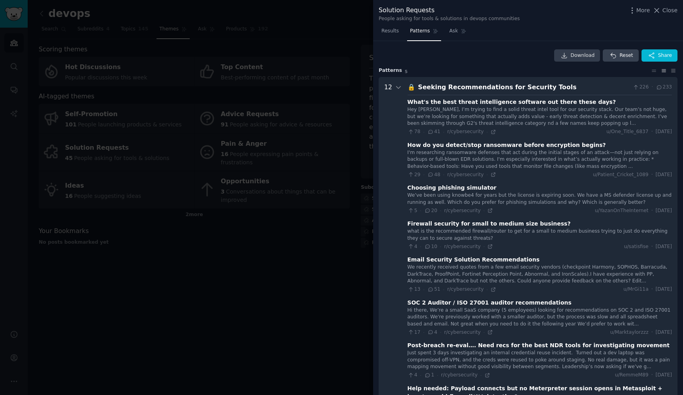
click at [590, 53] on span "Download" at bounding box center [582, 55] width 24 height 7
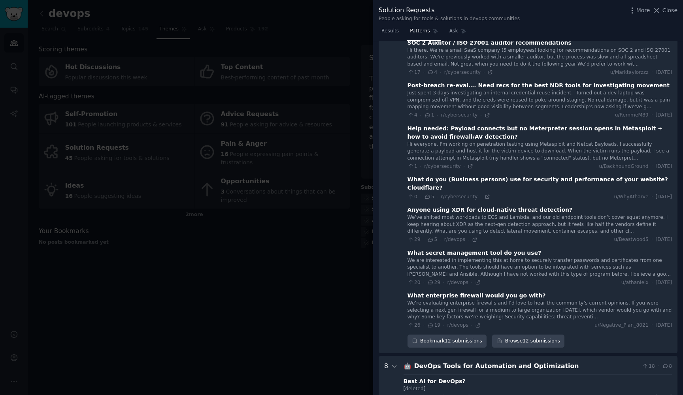
scroll to position [527, 0]
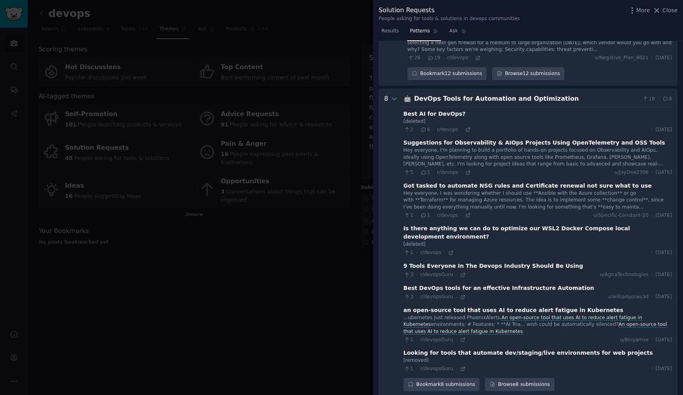
click at [508, 94] on div "DevOps Tools for Automation and Optimization" at bounding box center [526, 99] width 225 height 10
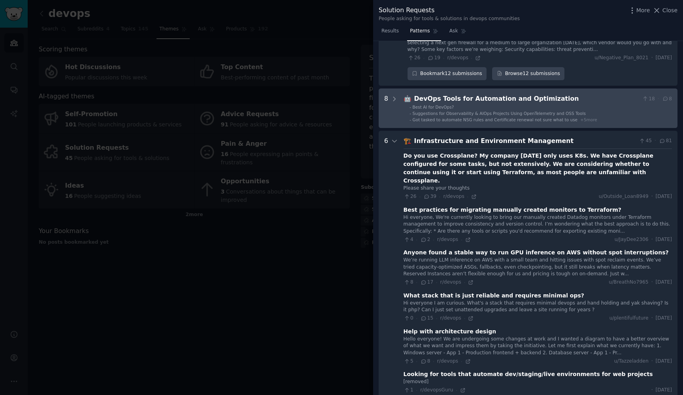
click at [508, 94] on div "DevOps Tools for Automation and Optimization" at bounding box center [526, 99] width 225 height 10
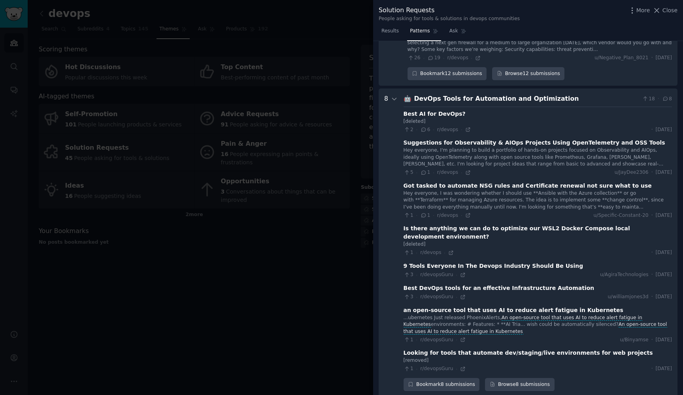
scroll to position [558, 0]
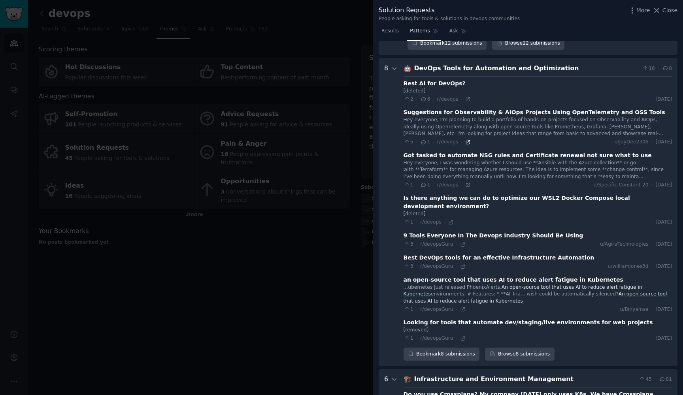
click at [467, 139] on icon at bounding box center [468, 142] width 6 height 6
